Goal: Check status: Check status

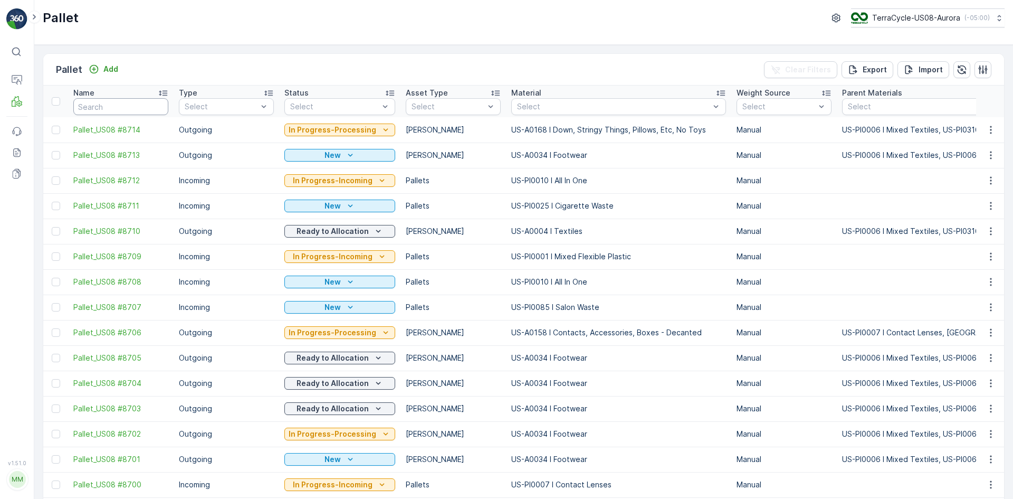
click at [99, 103] on input "text" at bounding box center [120, 106] width 95 height 17
type input "SC"
click at [99, 102] on input "SC" at bounding box center [120, 106] width 95 height 17
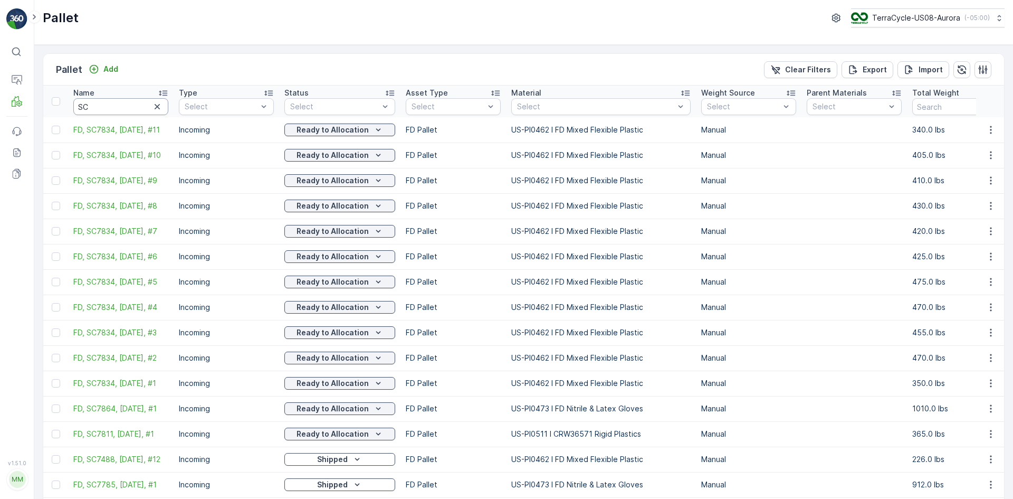
click at [99, 103] on input "SC" at bounding box center [120, 106] width 95 height 17
type input "SC7913"
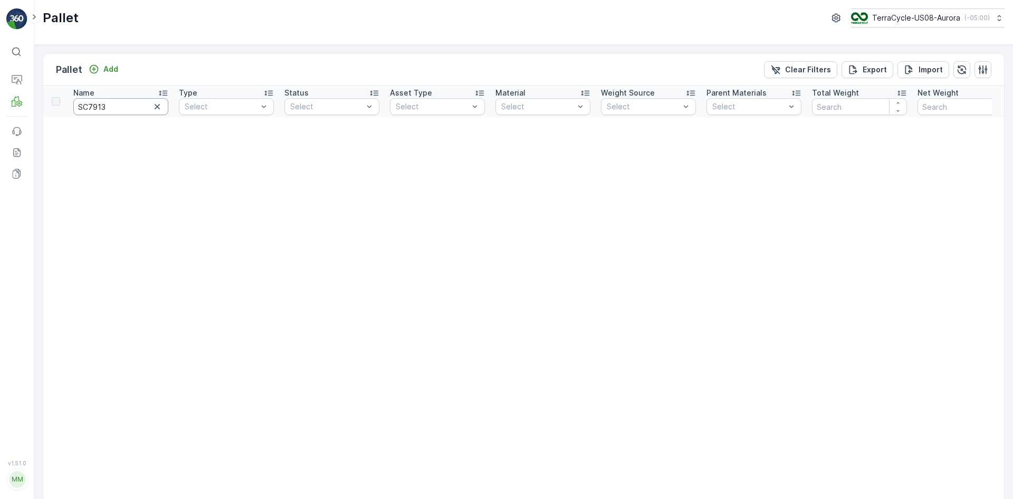
click at [88, 108] on input "SC7913" at bounding box center [120, 106] width 95 height 17
type input "7913"
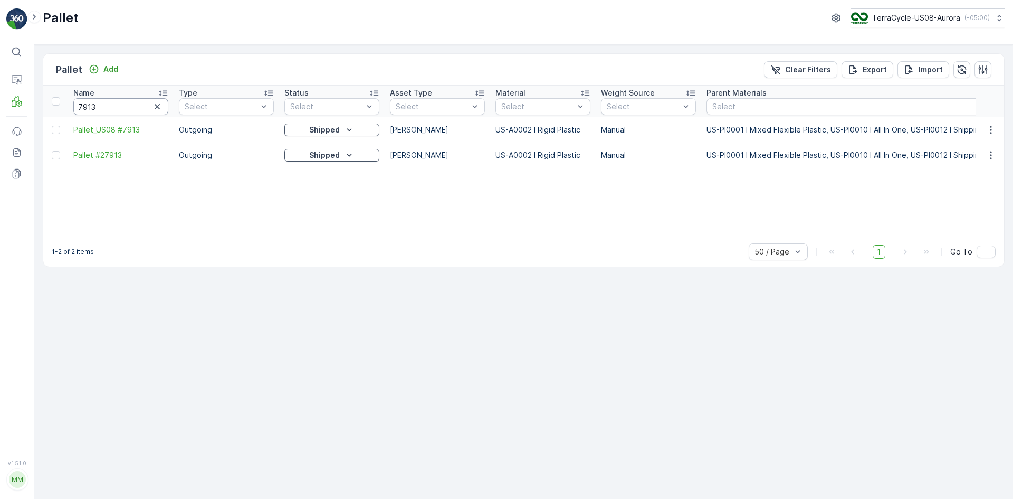
click at [78, 108] on input "7913" at bounding box center [120, 106] width 95 height 17
type input "sxc7913"
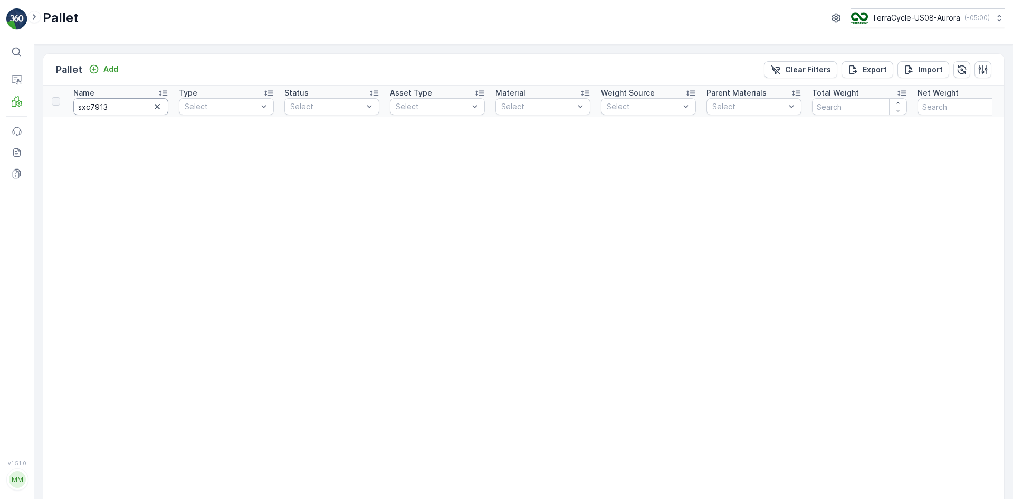
click at [87, 107] on input "sxc7913" at bounding box center [120, 106] width 95 height 17
type input "sc7913"
click at [83, 108] on input "sc7913" at bounding box center [120, 106] width 95 height 17
click at [85, 108] on input "sc7913" at bounding box center [120, 106] width 95 height 17
type input "SC7913"
